Goal: Navigation & Orientation: Find specific page/section

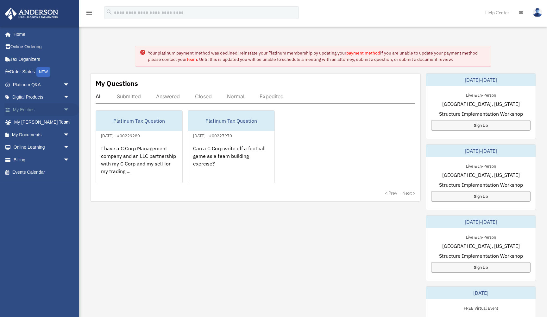
click at [31, 112] on link "My Entities arrow_drop_down" at bounding box center [41, 109] width 75 height 13
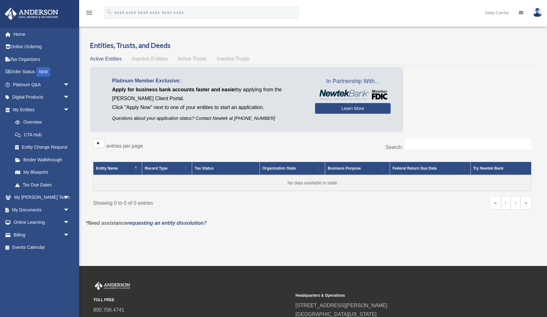
click at [159, 58] on span "Inactive Entities" at bounding box center [149, 58] width 35 height 5
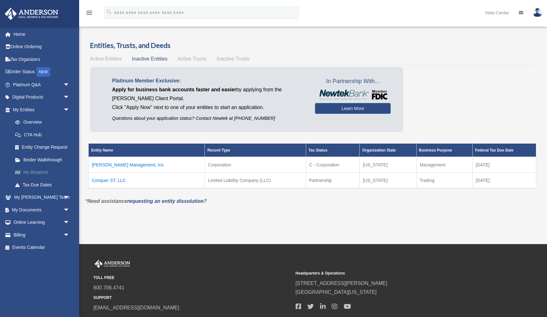
click at [45, 169] on link "My Blueprint" at bounding box center [44, 172] width 70 height 13
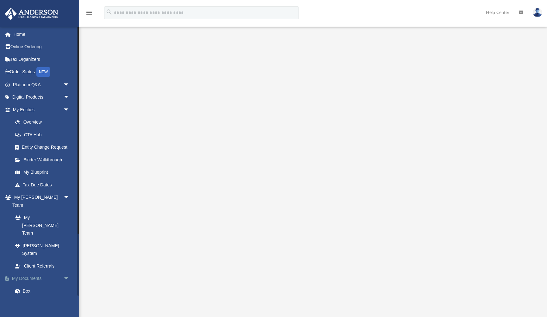
click at [67, 272] on span "arrow_drop_down" at bounding box center [69, 278] width 13 height 13
click at [67, 284] on span "arrow_drop_down" at bounding box center [69, 290] width 13 height 13
click at [17, 297] on link "Billing arrow_drop_down" at bounding box center [41, 303] width 75 height 13
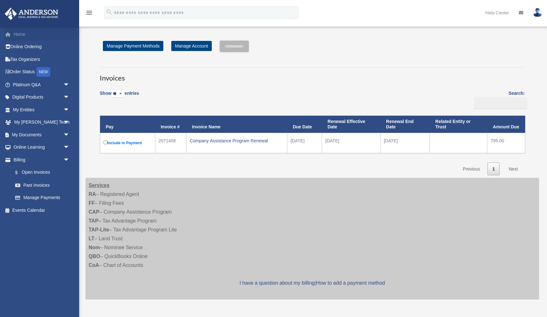
click at [16, 39] on link "Home" at bounding box center [41, 34] width 75 height 13
